Goal: Communication & Community: Connect with others

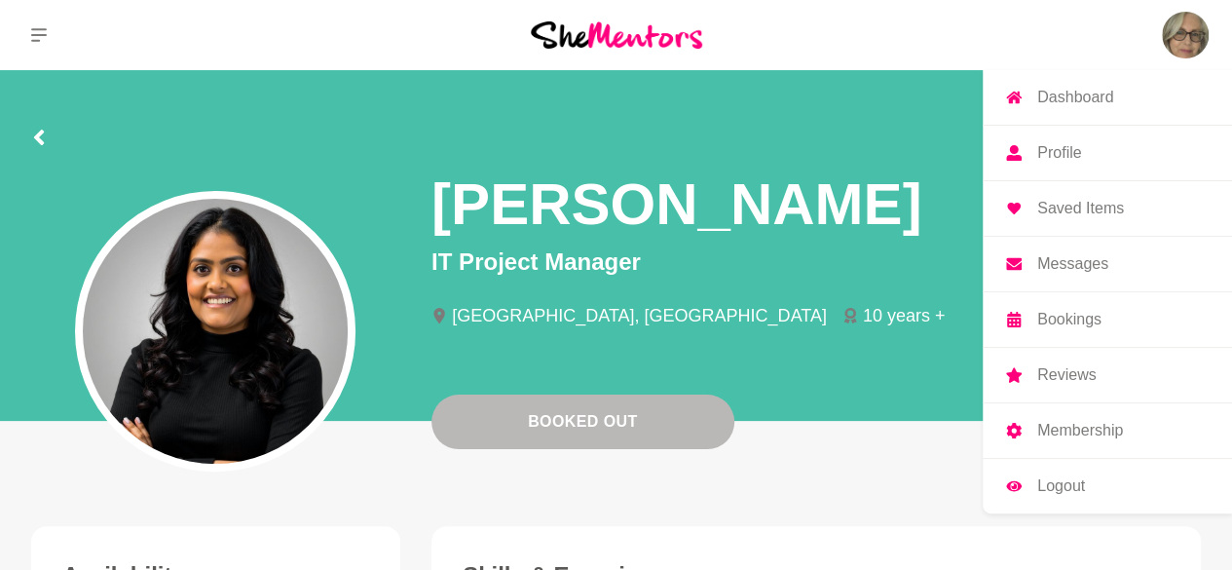
click at [1084, 272] on link "Messages" at bounding box center [1107, 264] width 249 height 55
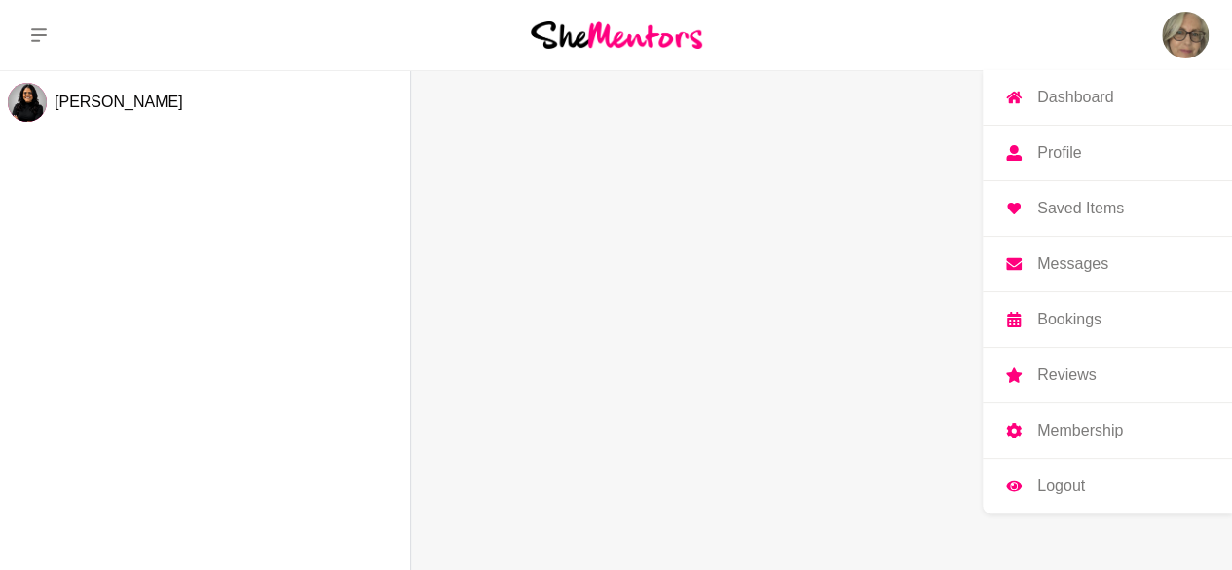
click at [1064, 265] on p "Messages" at bounding box center [1072, 264] width 71 height 16
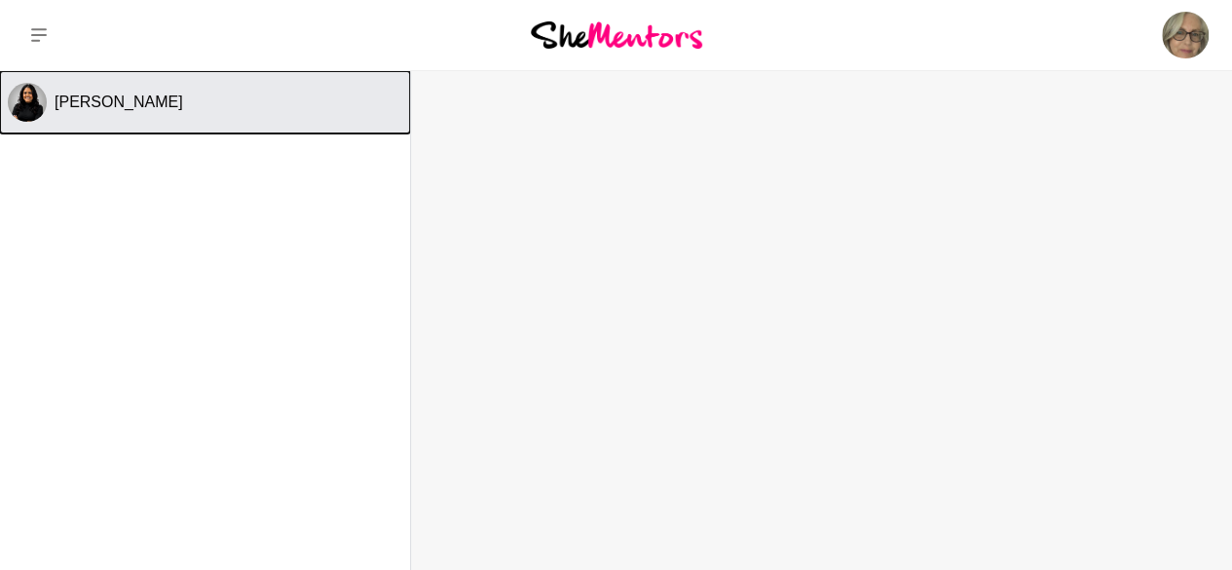
click at [123, 101] on span "[PERSON_NAME]" at bounding box center [119, 101] width 129 height 17
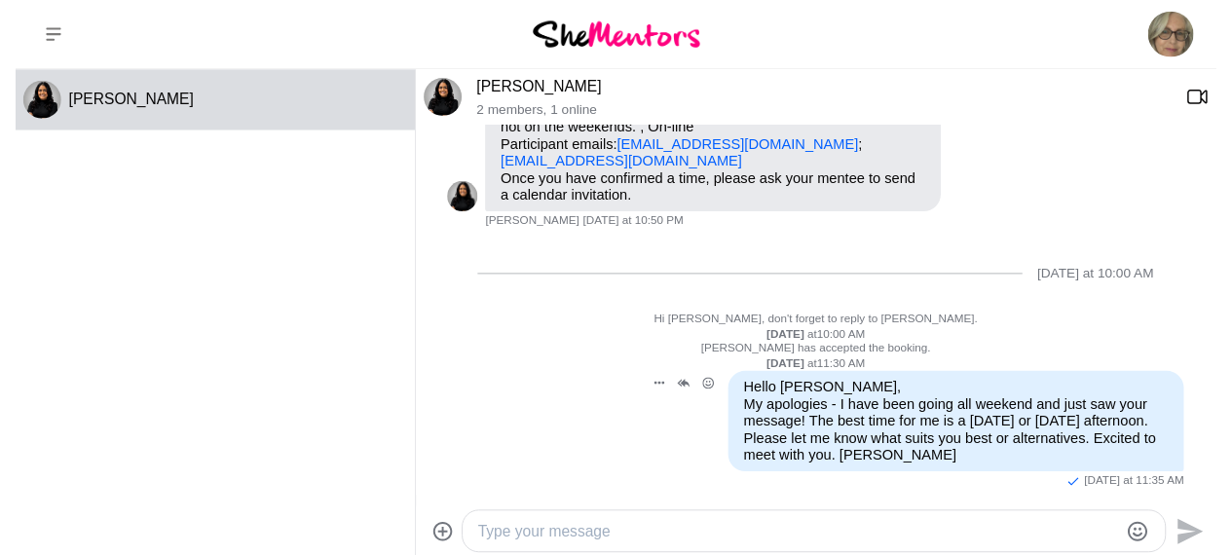
scroll to position [217, 0]
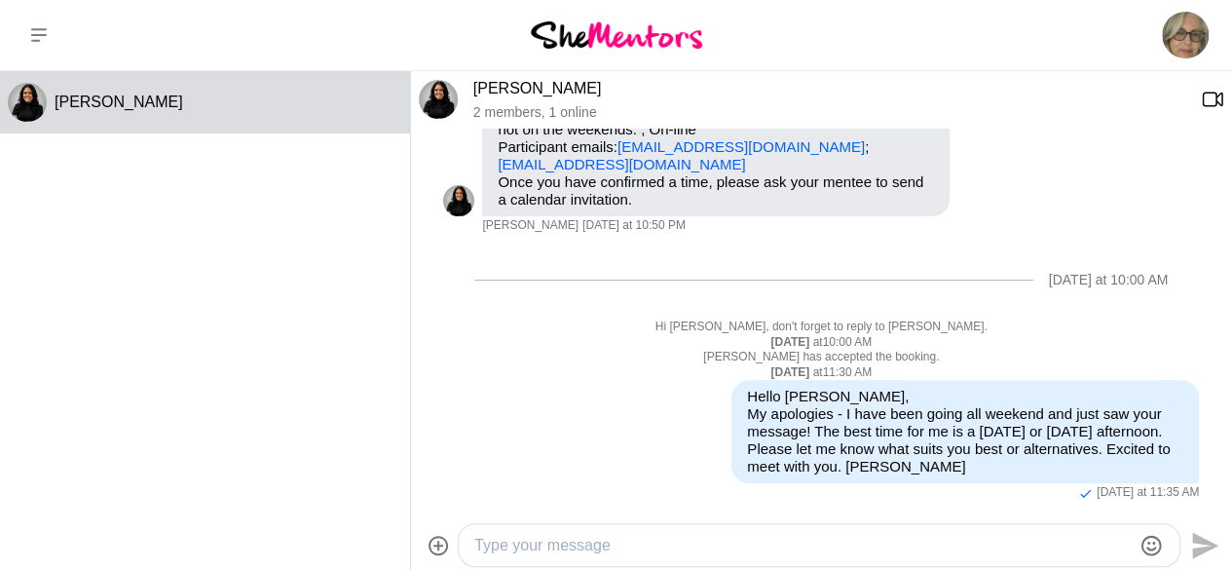
click at [523, 541] on textarea "Type your message" at bounding box center [802, 545] width 656 height 23
click at [37, 36] on icon at bounding box center [39, 35] width 16 height 14
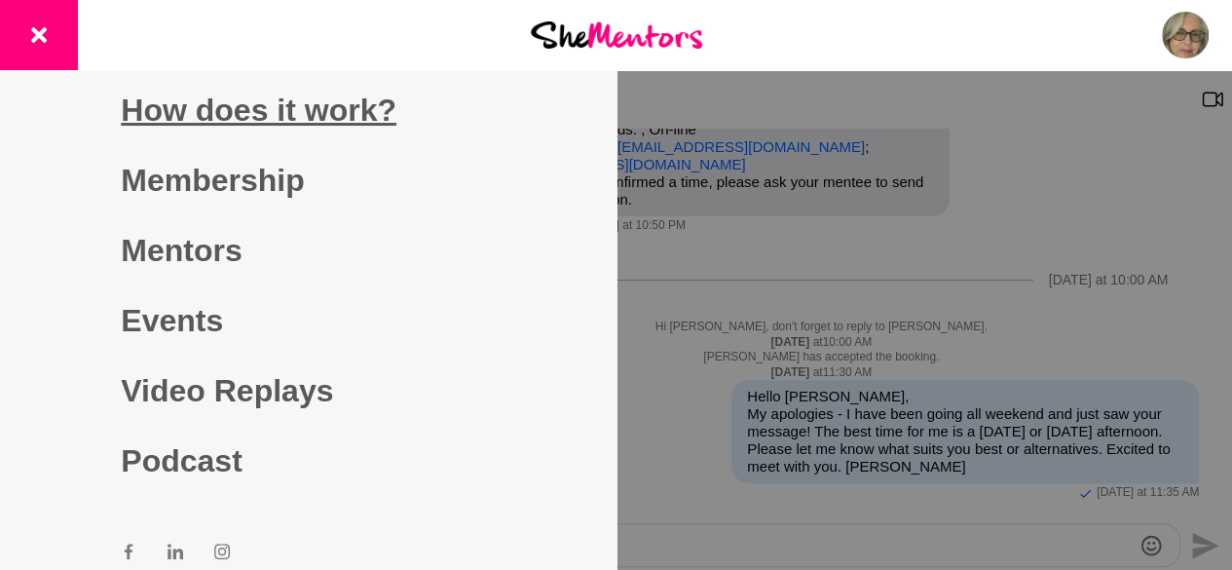
click at [286, 103] on link "How does it work?" at bounding box center [308, 110] width 374 height 70
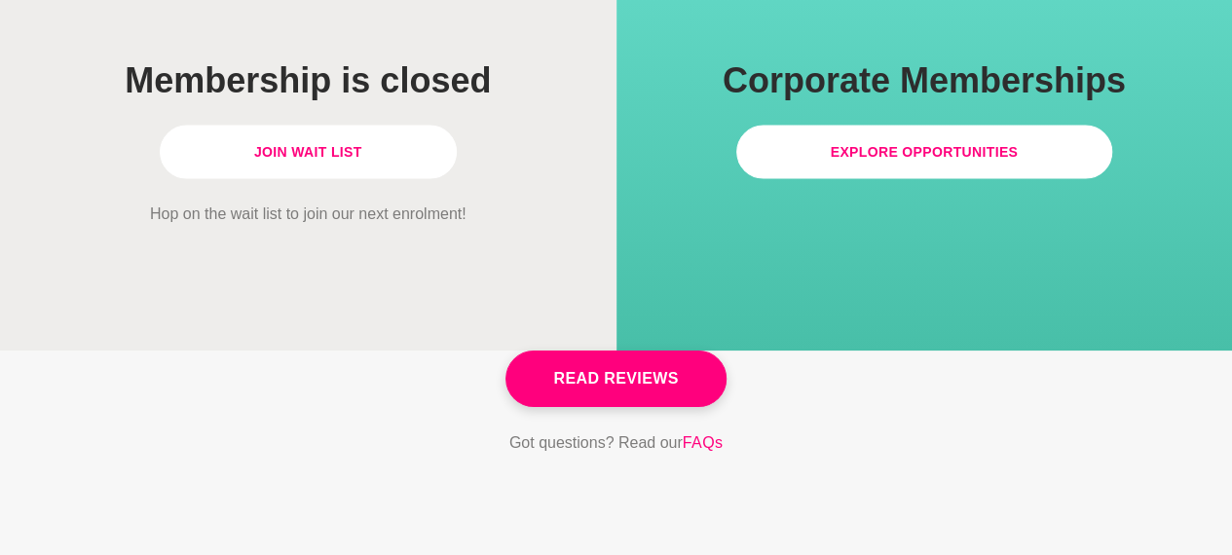
scroll to position [5156, 0]
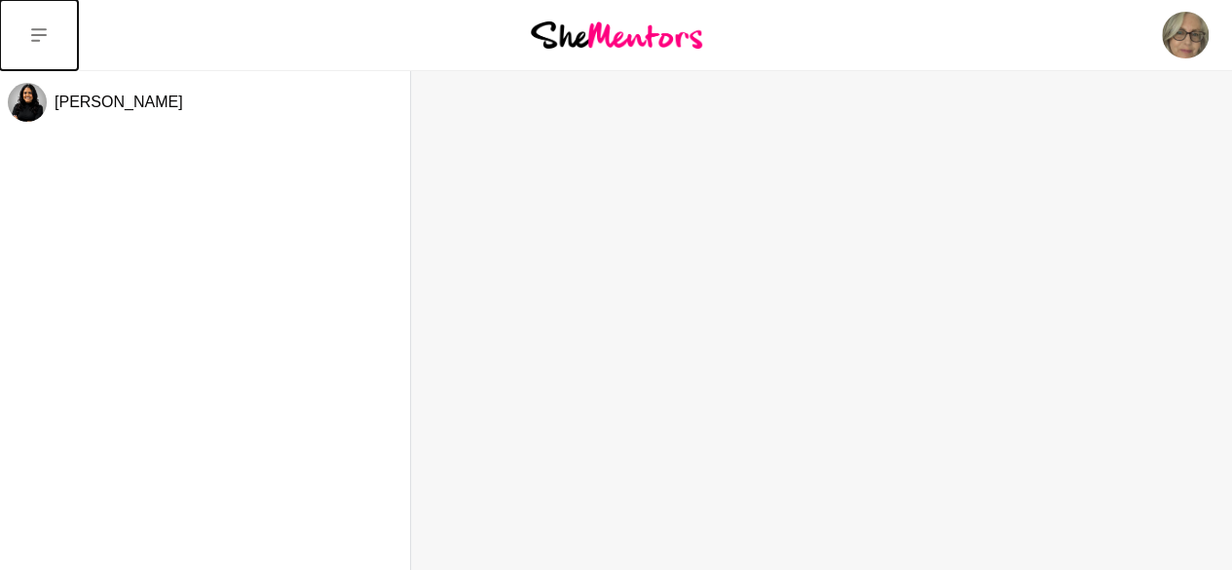
click at [43, 27] on icon at bounding box center [39, 35] width 16 height 16
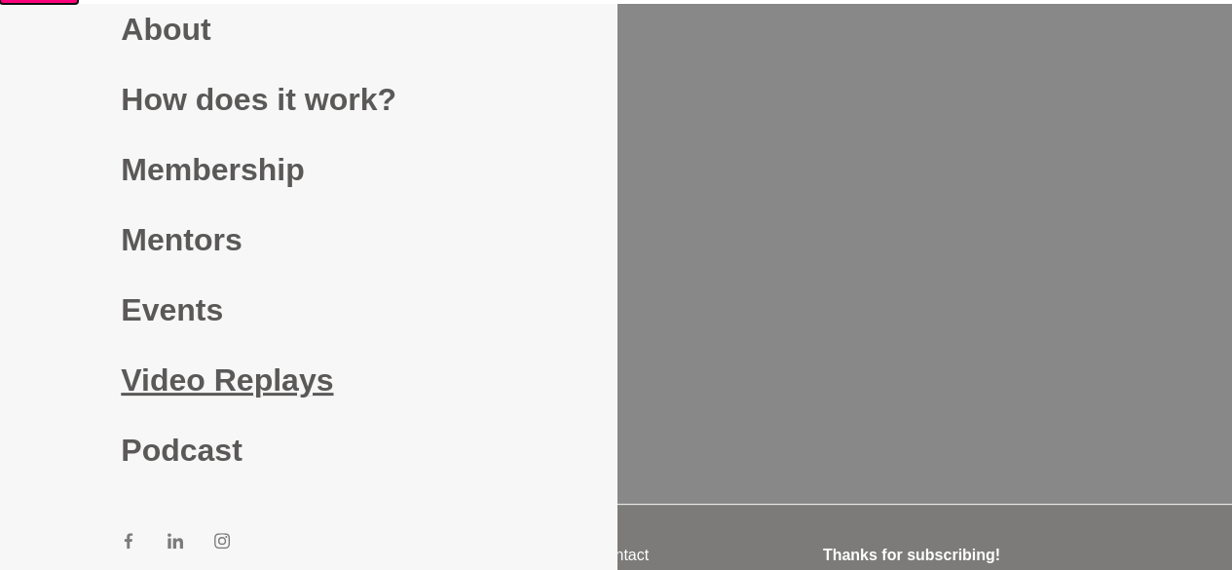
scroll to position [97, 0]
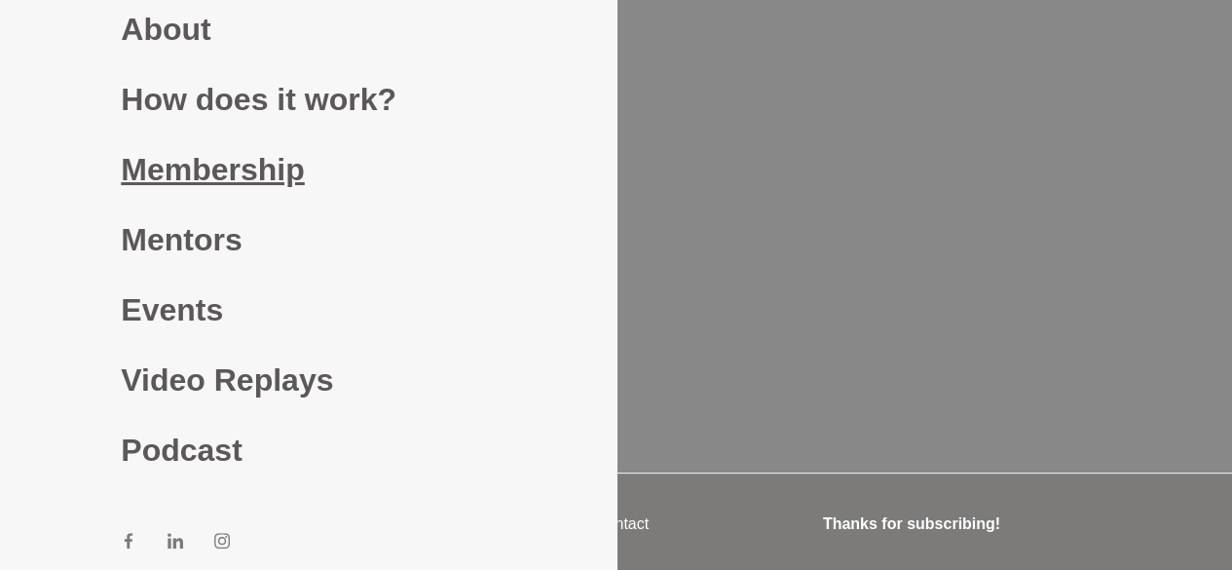
click at [231, 168] on link "Membership" at bounding box center [308, 169] width 374 height 70
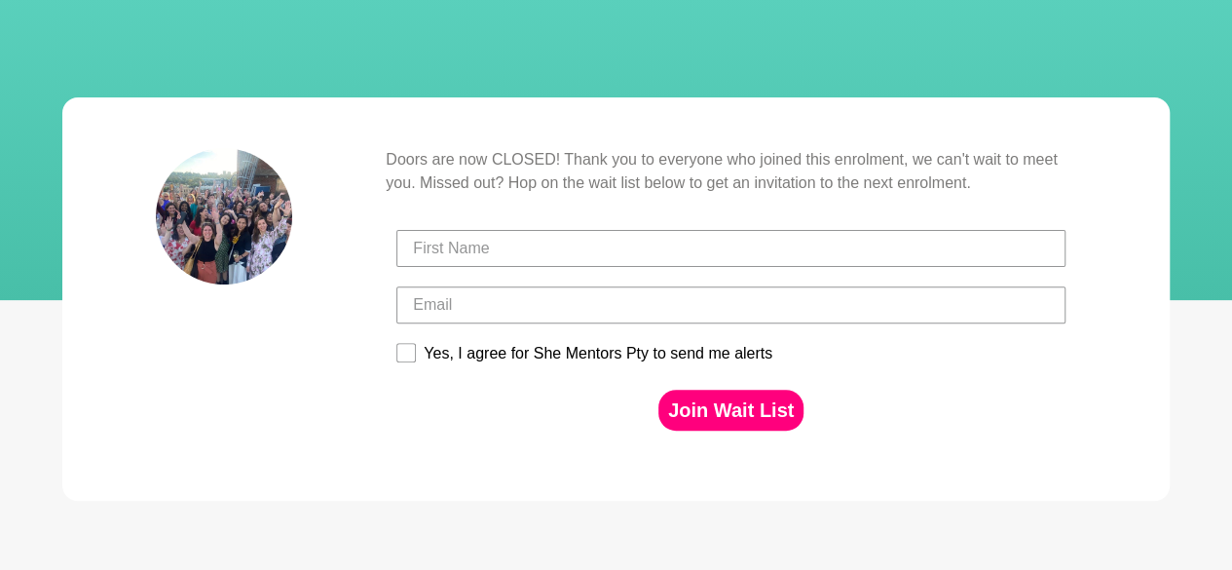
scroll to position [390, 0]
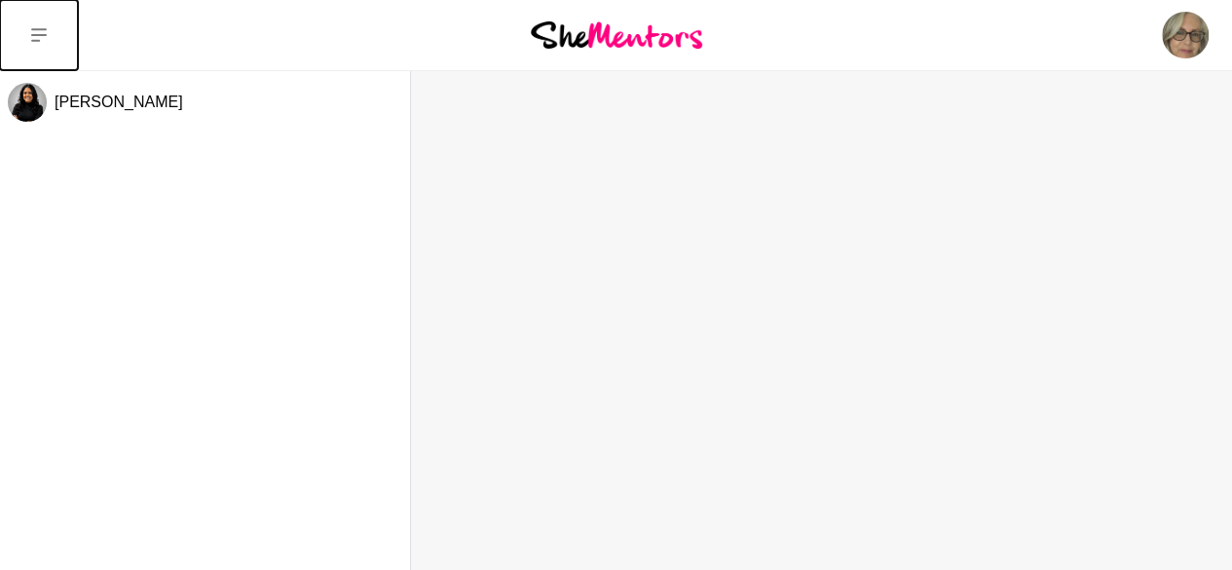
click at [35, 41] on icon at bounding box center [39, 35] width 16 height 14
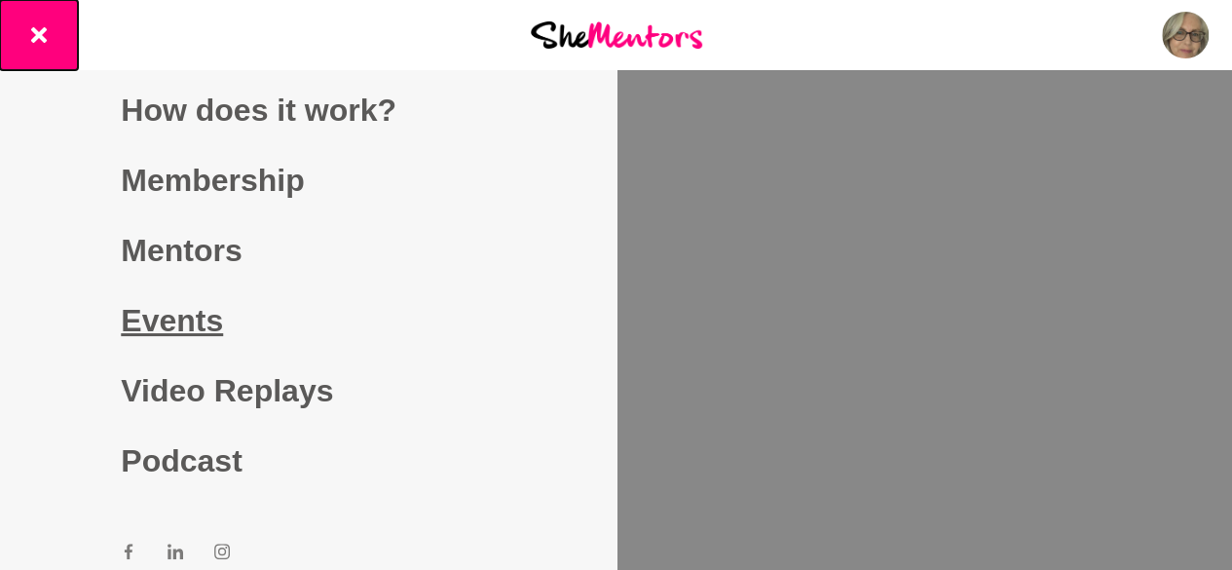
scroll to position [11, 0]
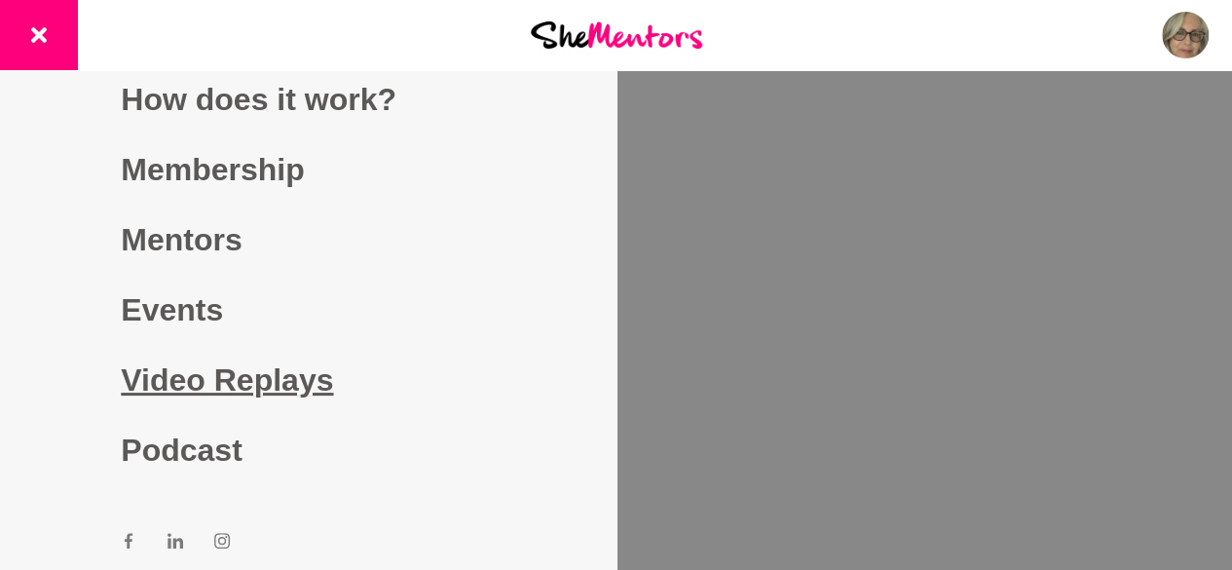
click at [234, 388] on link "Video Replays" at bounding box center [308, 380] width 374 height 70
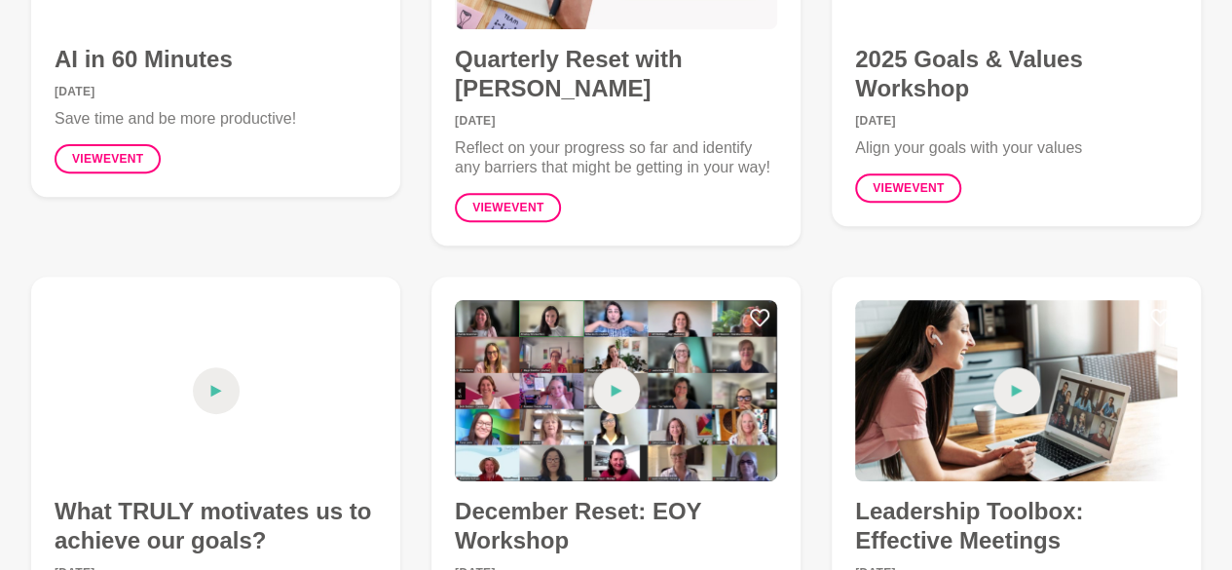
scroll to position [390, 0]
